Goal: Transaction & Acquisition: Purchase product/service

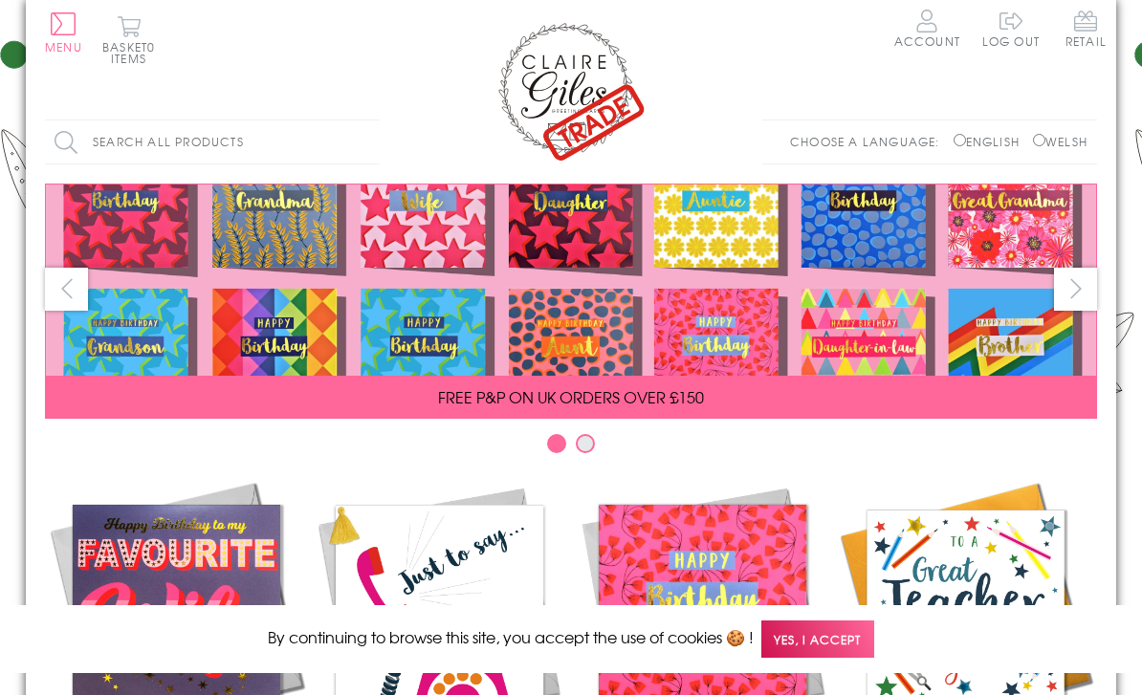
click at [1036, 141] on input "Welsh" at bounding box center [1039, 140] width 12 height 12
radio input "true"
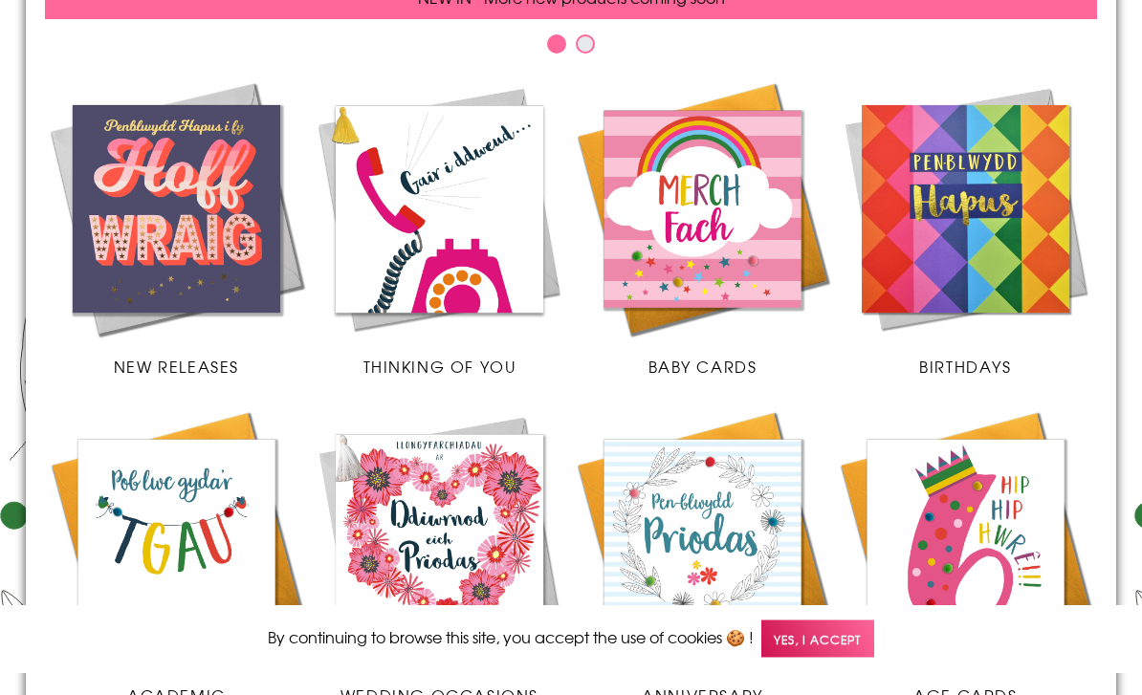
scroll to position [400, 0]
click at [745, 278] on img at bounding box center [702, 208] width 263 height 263
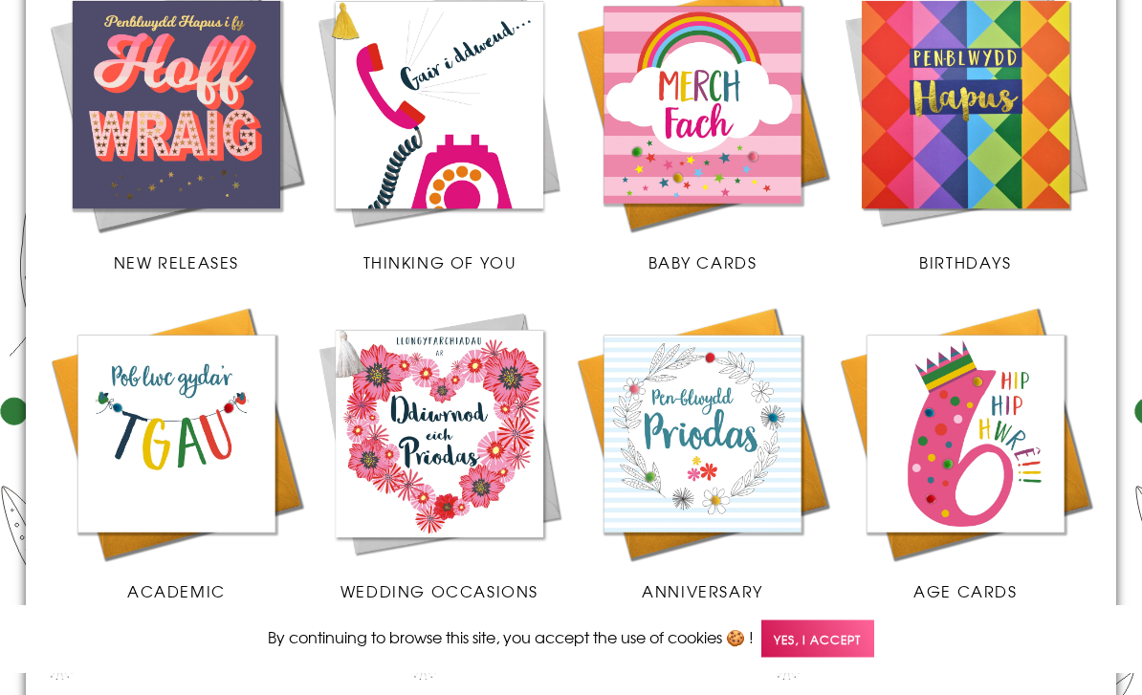
scroll to position [507, 0]
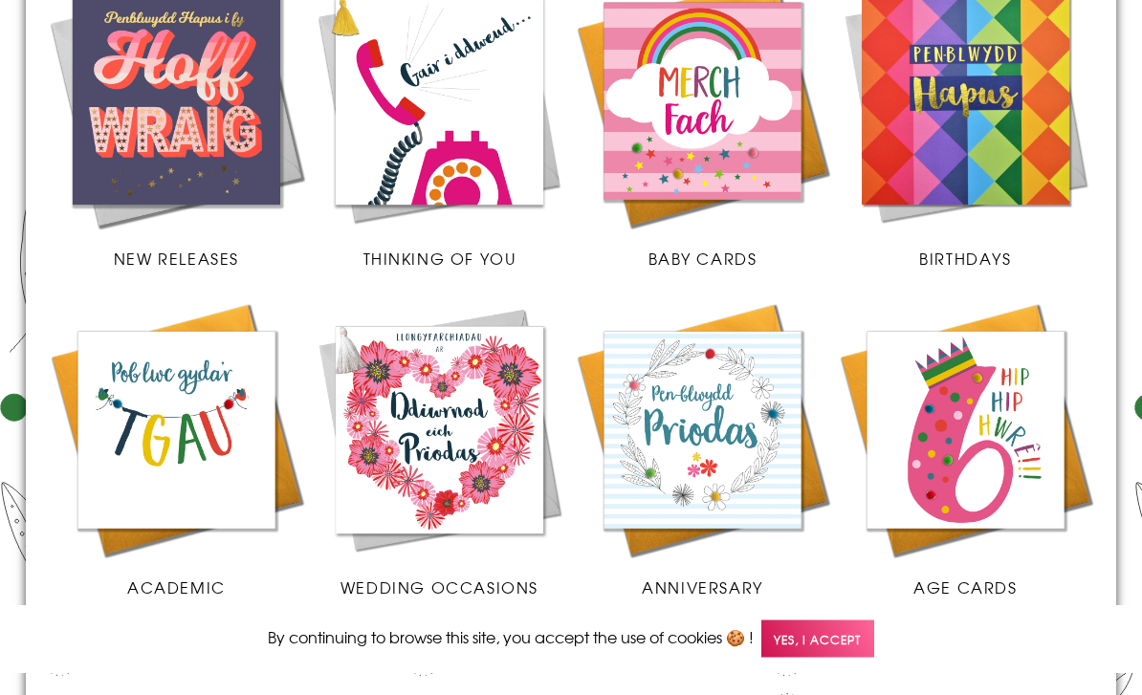
click at [729, 416] on img at bounding box center [702, 430] width 263 height 263
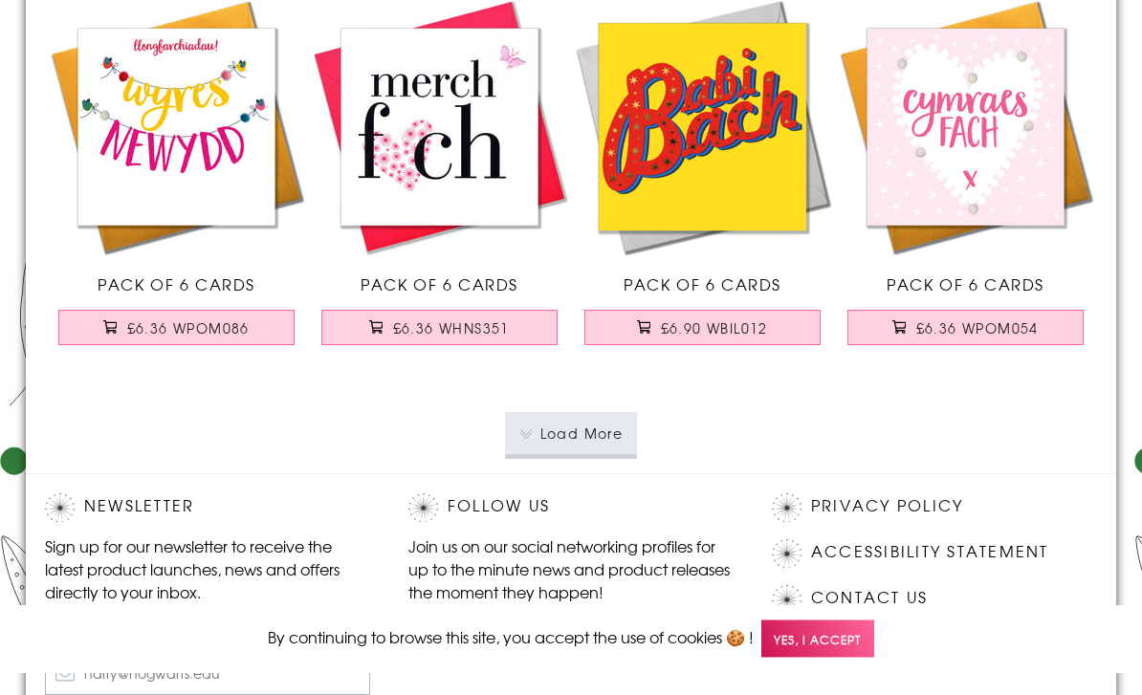
scroll to position [3897, 0]
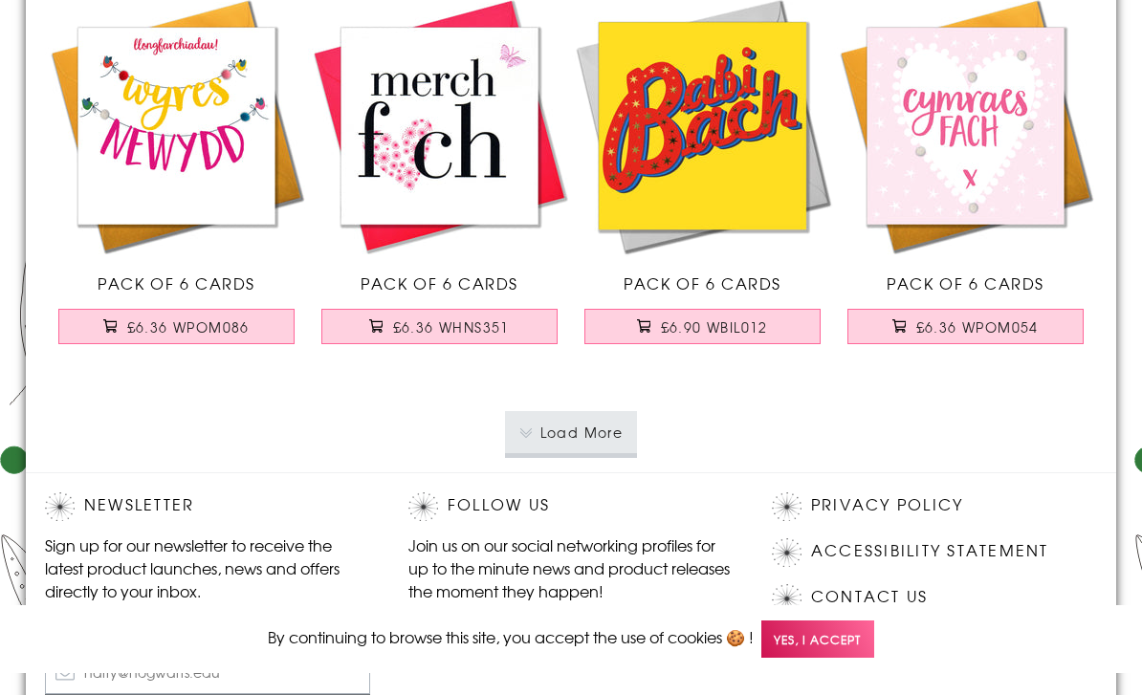
click at [573, 430] on button "Load More" at bounding box center [571, 432] width 133 height 42
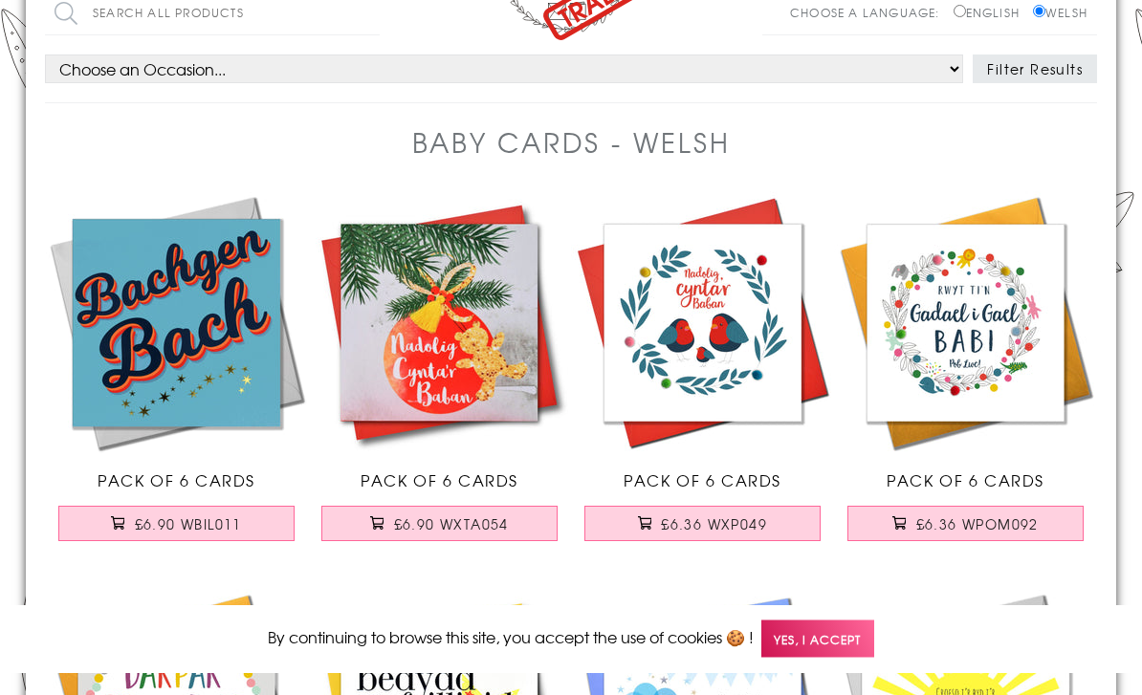
scroll to position [0, 0]
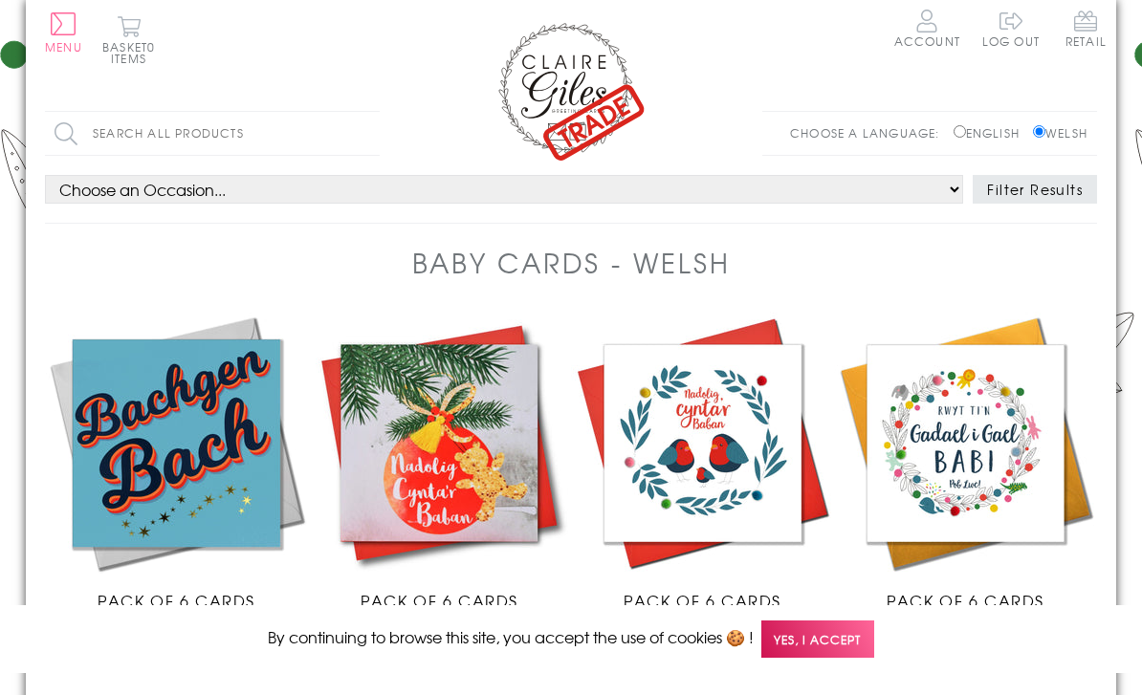
click at [324, 187] on select "Choose an Occasion... All Age Anniversary Baby Birthday Christening Christmas C…" at bounding box center [504, 189] width 918 height 29
select select "occ:Anniversary"
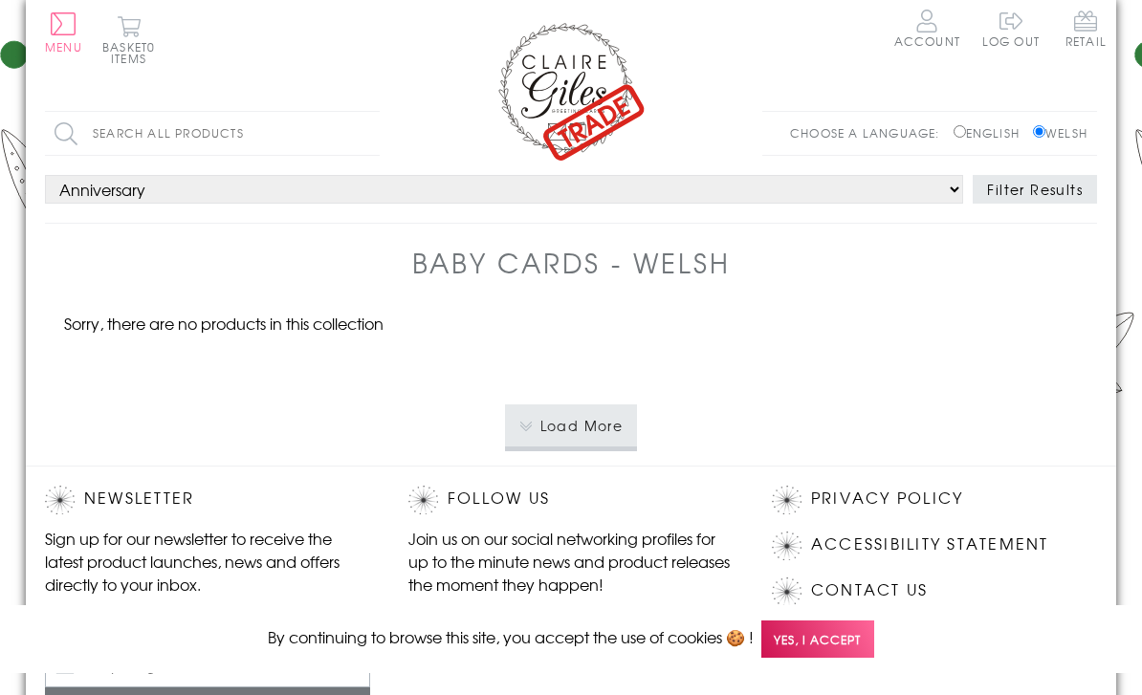
select select "occ:Anniversary"
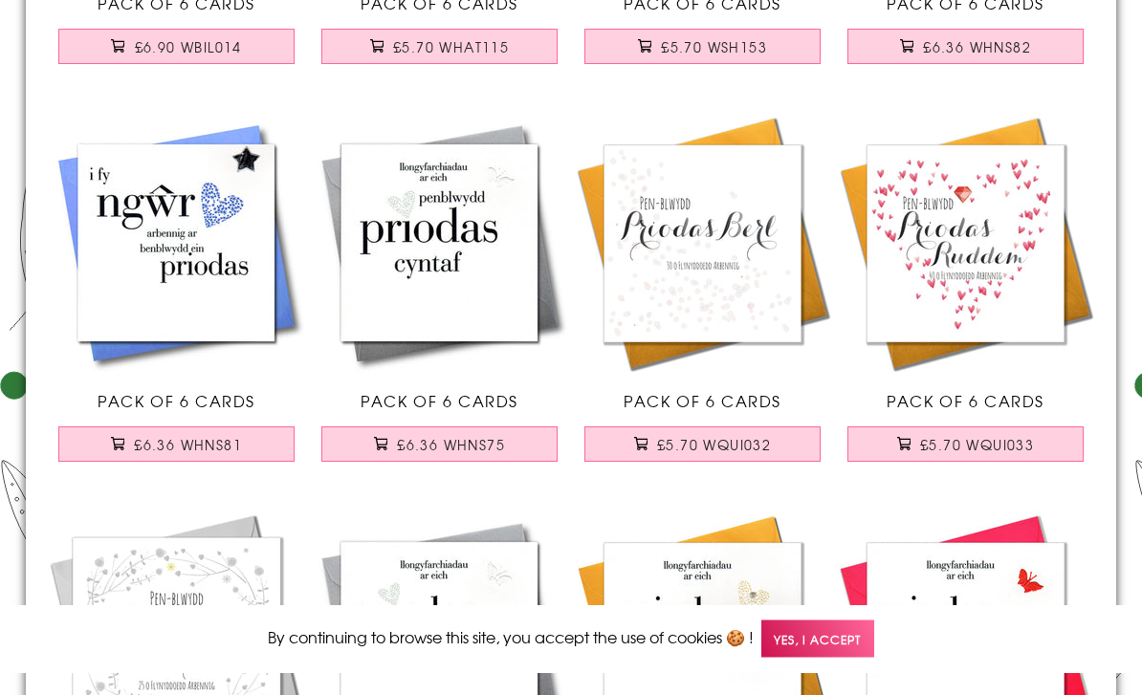
scroll to position [631, 0]
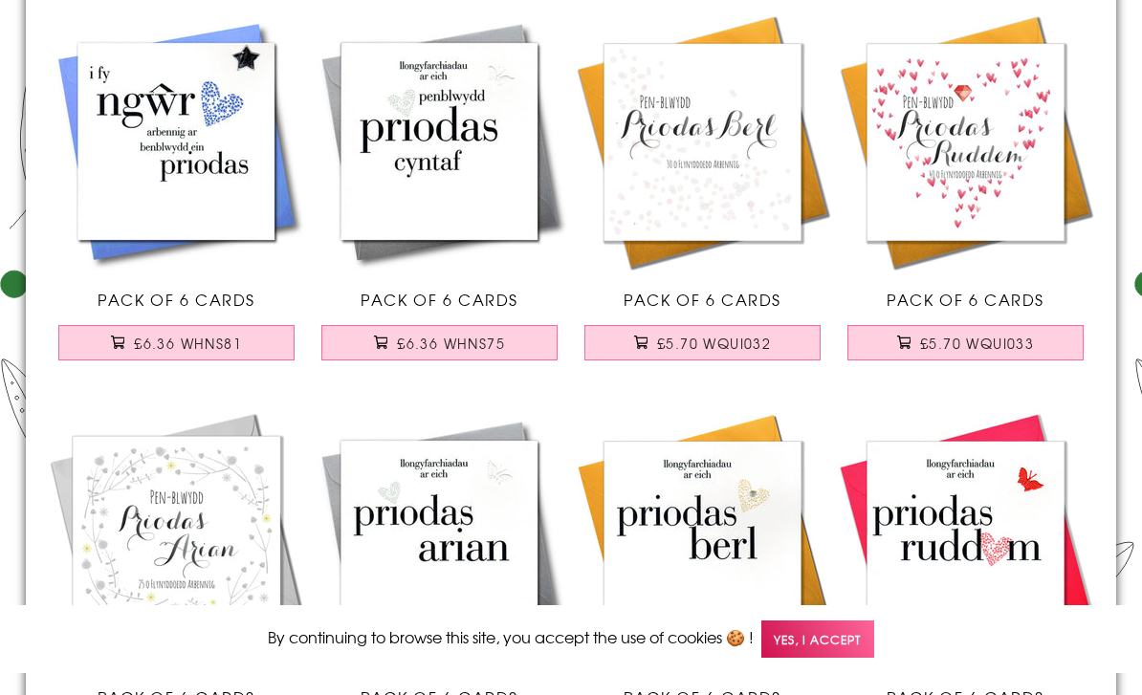
click at [960, 328] on button "£5.70 WQUI033" at bounding box center [965, 342] width 237 height 35
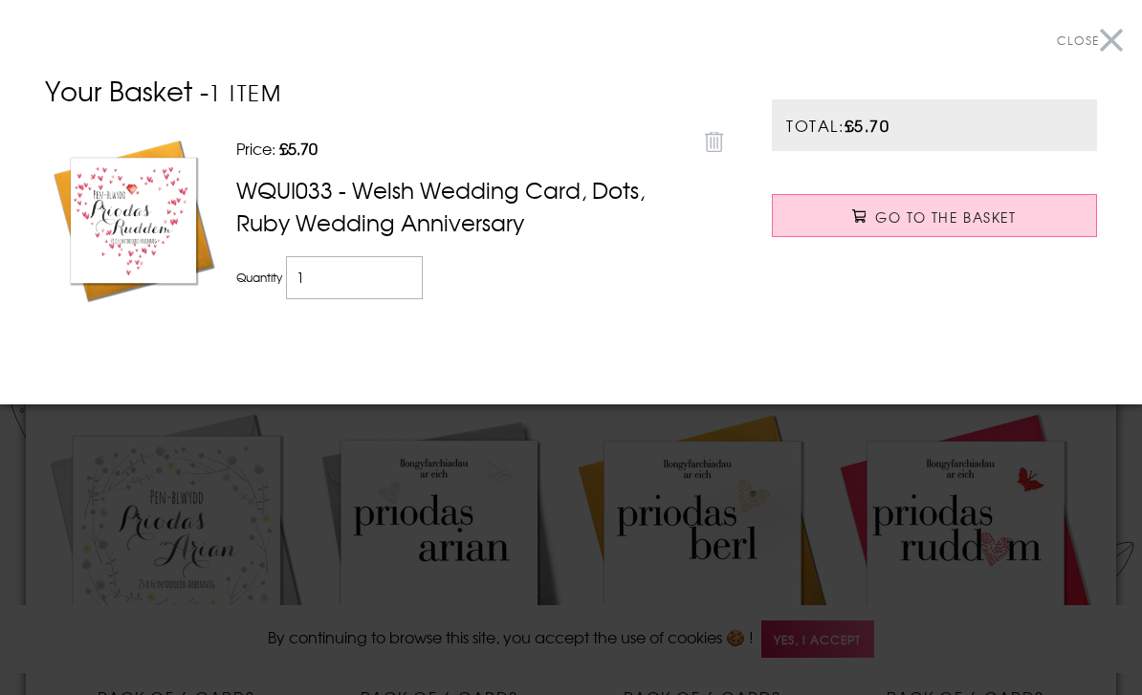
click at [1102, 33] on button "Close" at bounding box center [1089, 40] width 66 height 43
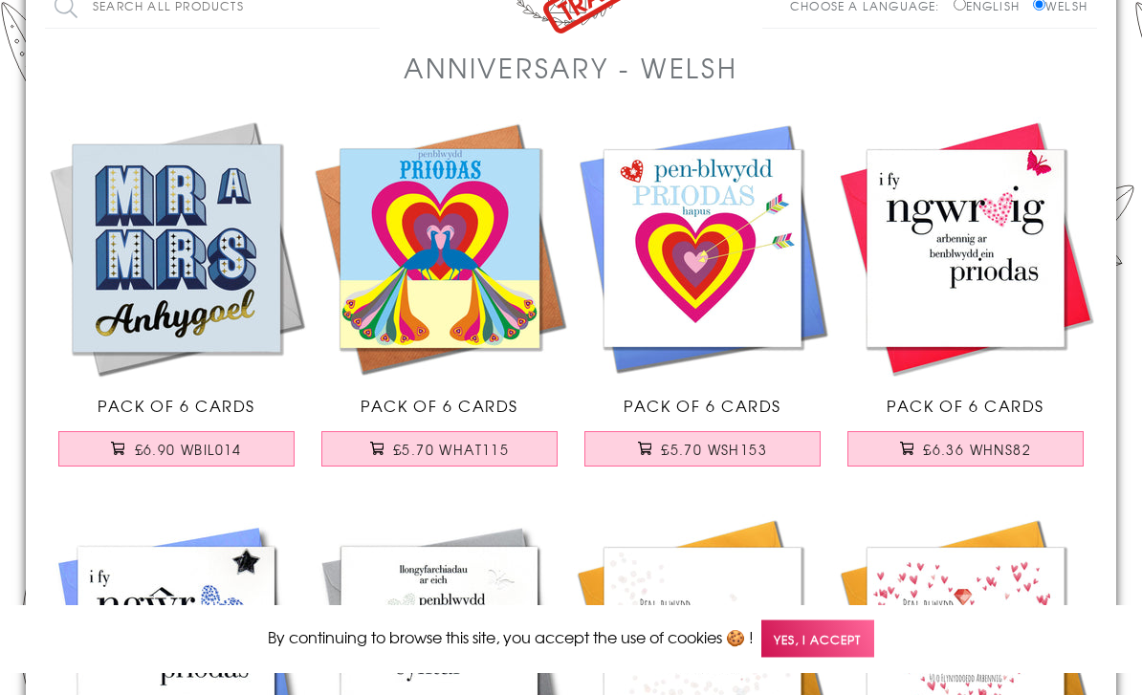
scroll to position [0, 0]
